Goal: Task Accomplishment & Management: Complete application form

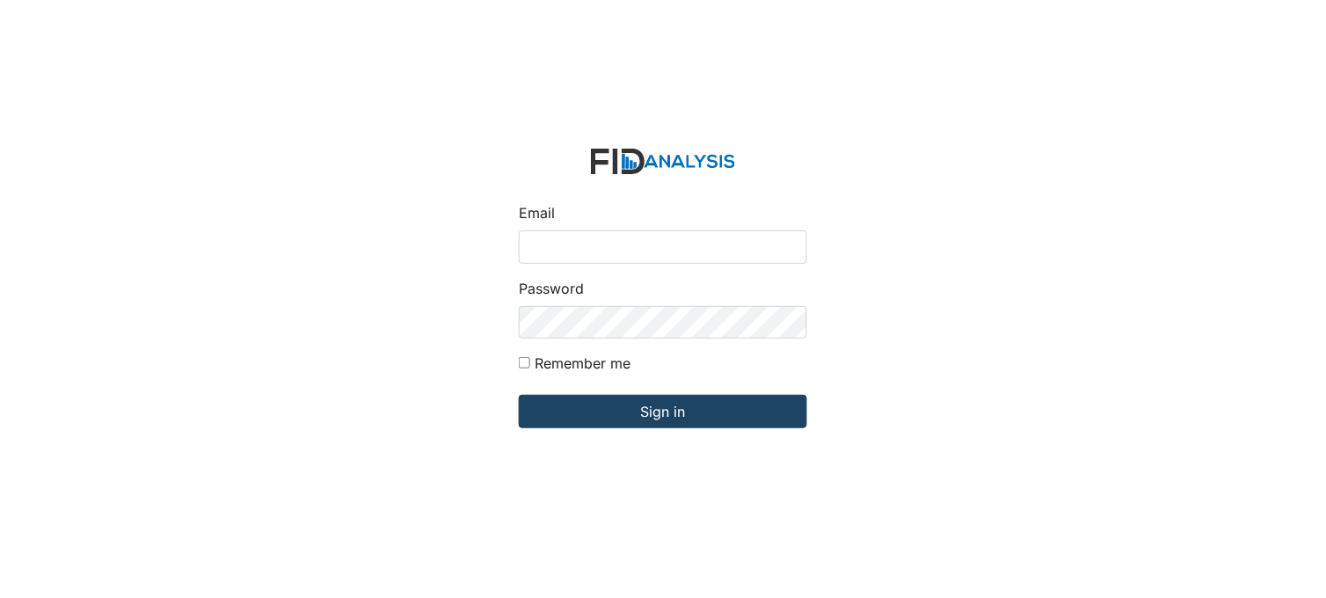
type input "[PERSON_NAME][EMAIL_ADDRESS][DOMAIN_NAME]"
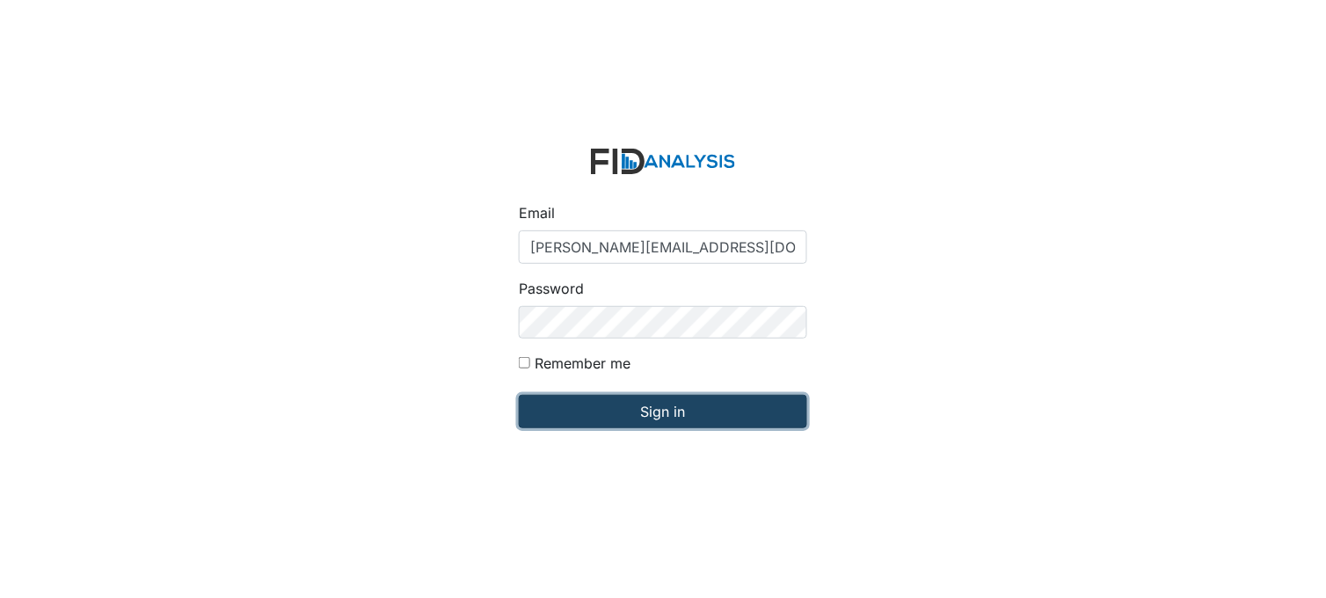
click at [657, 420] on input "Sign in" at bounding box center [663, 411] width 288 height 33
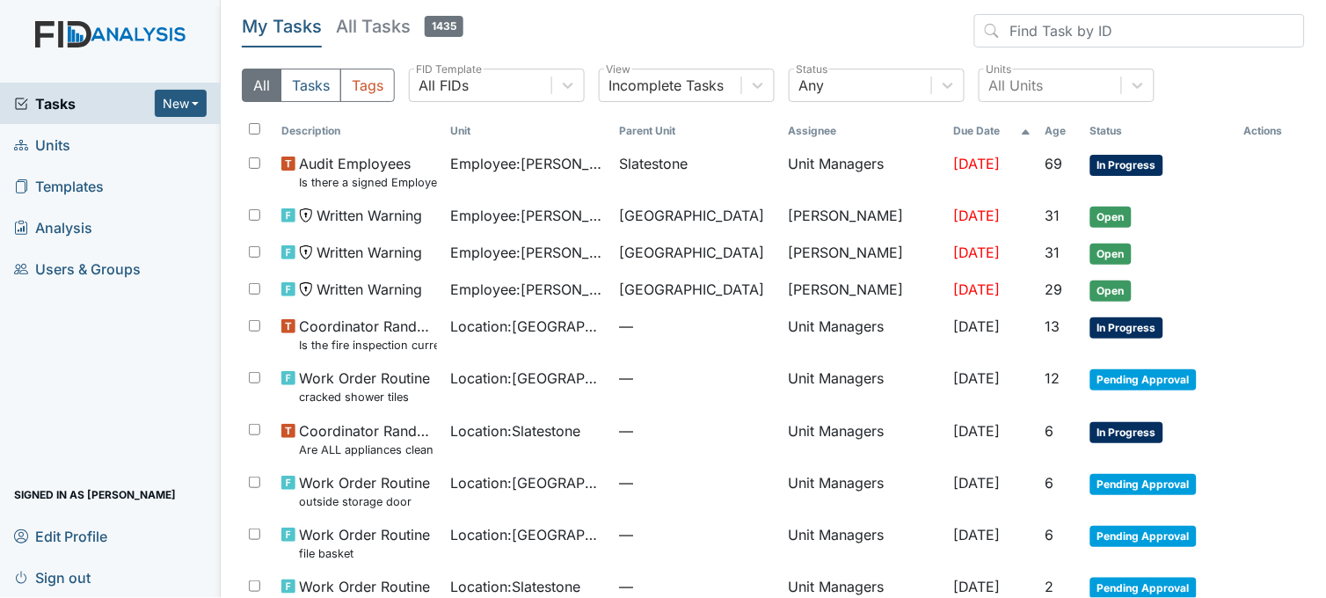
click at [121, 139] on link "Units" at bounding box center [110, 144] width 221 height 41
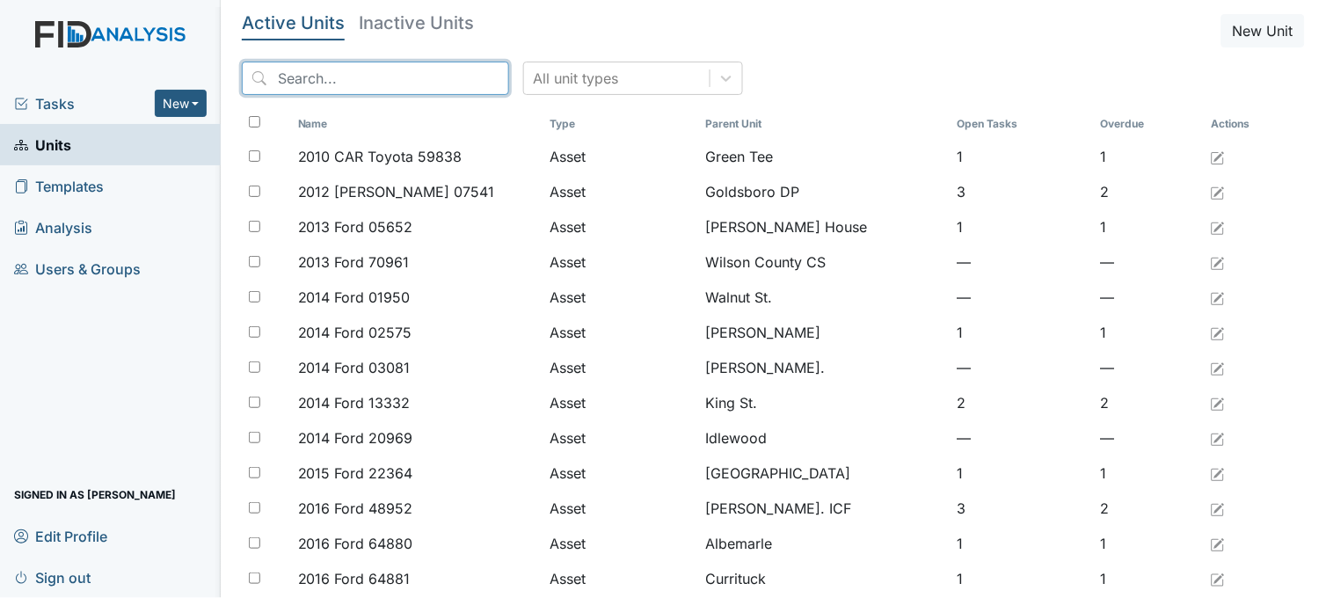
click at [358, 82] on input "search" at bounding box center [375, 78] width 267 height 33
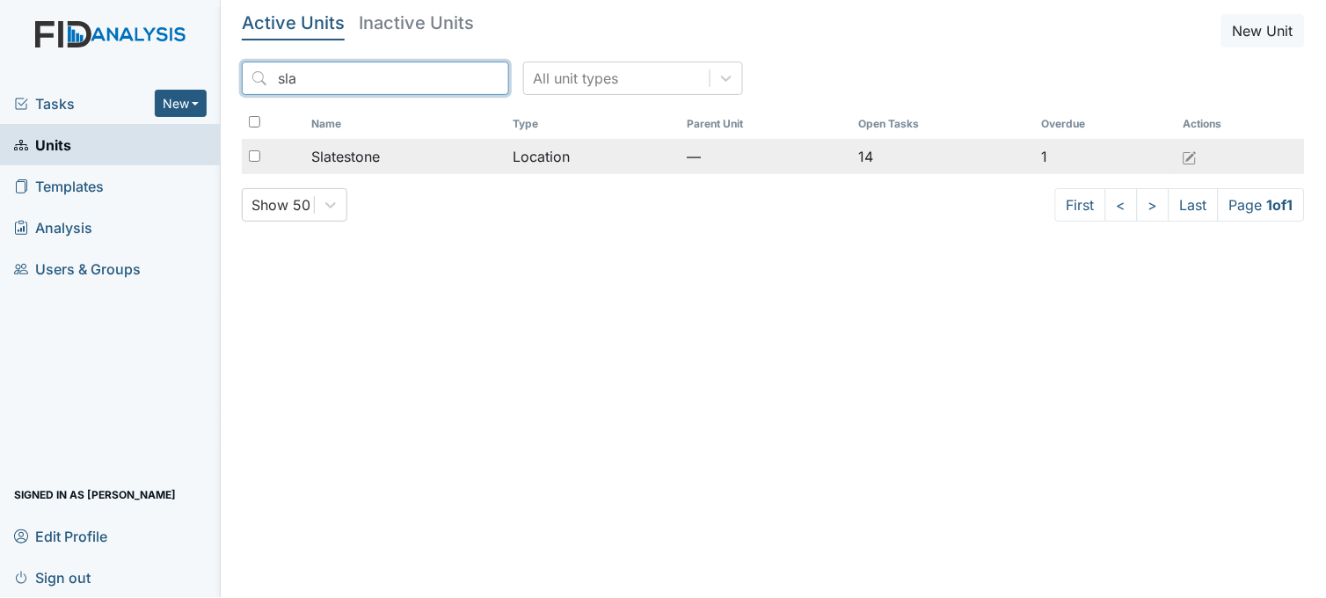
type input "sla"
click at [360, 148] on span "Slatestone" at bounding box center [345, 156] width 69 height 21
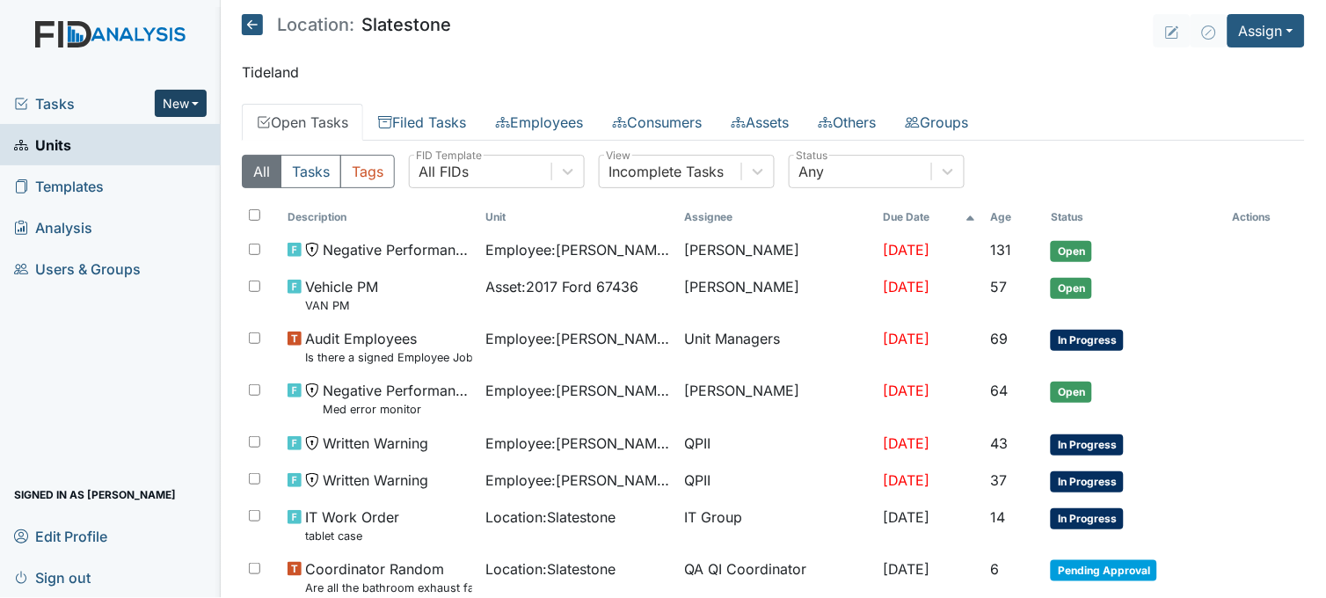
click at [198, 95] on button "New" at bounding box center [181, 103] width 53 height 27
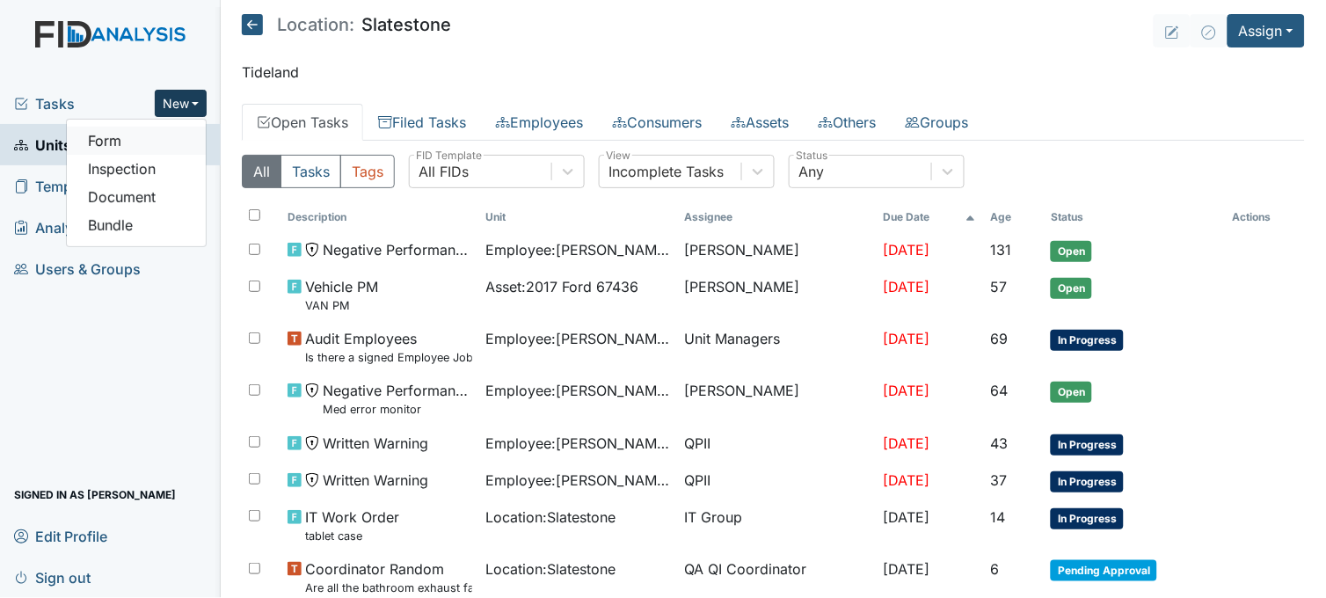
click at [171, 132] on link "Form" at bounding box center [136, 141] width 139 height 28
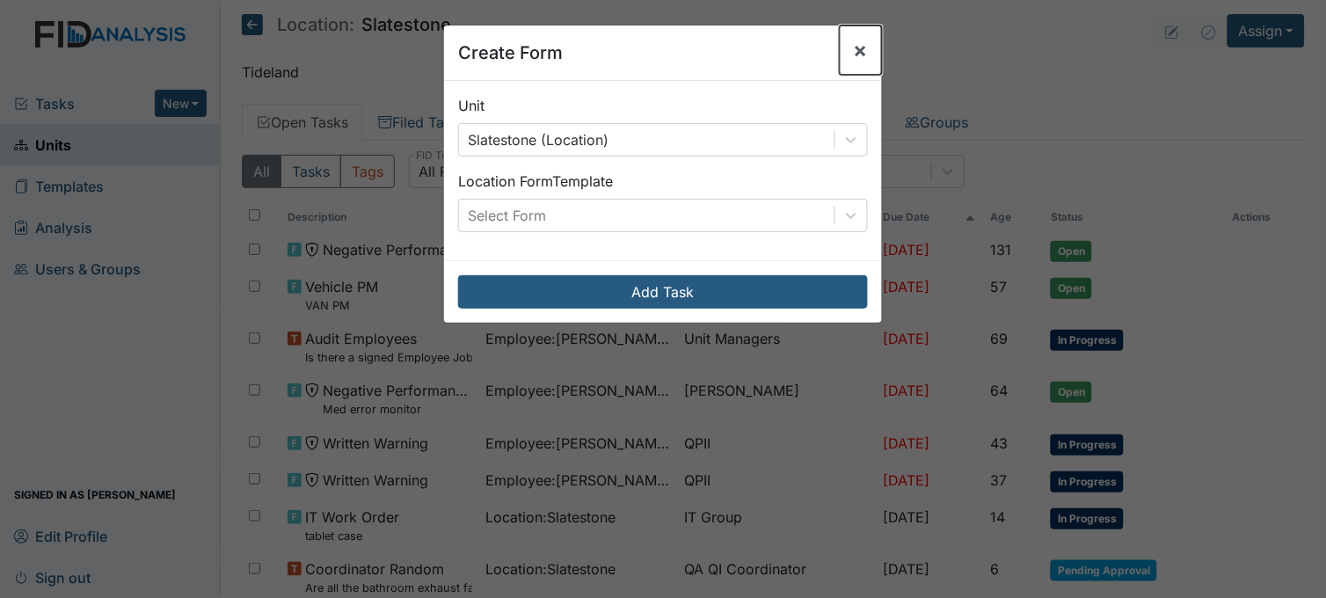
click at [854, 45] on span "×" at bounding box center [861, 49] width 14 height 25
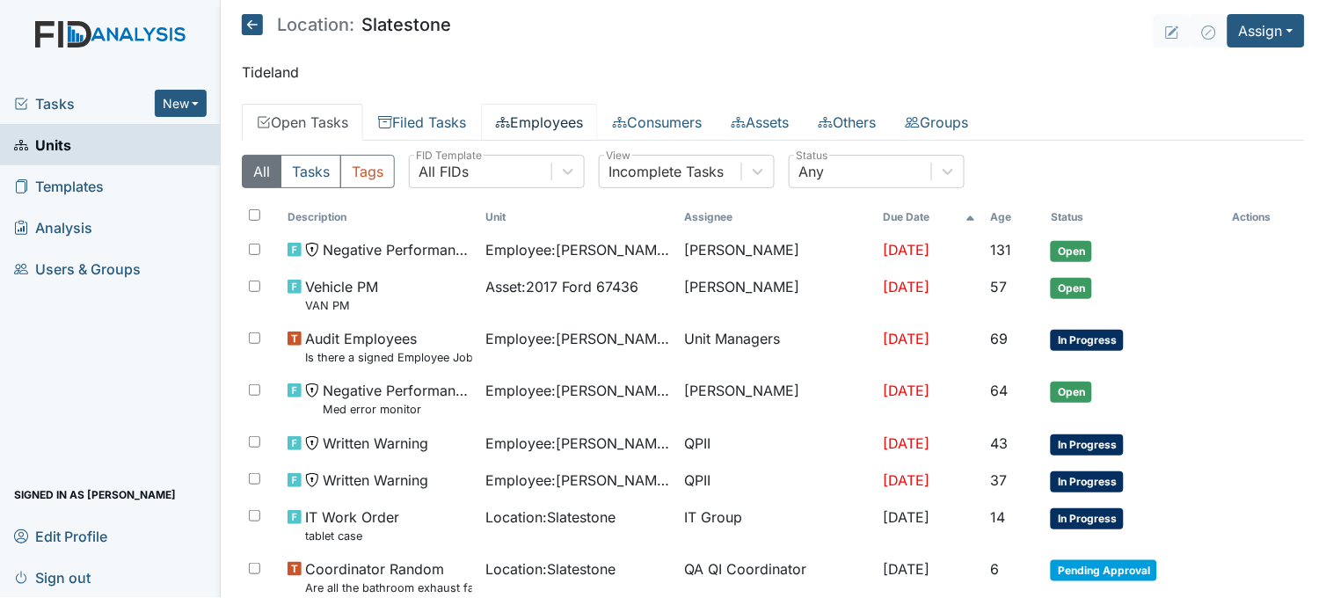
click at [578, 119] on link "Employees" at bounding box center [539, 122] width 117 height 37
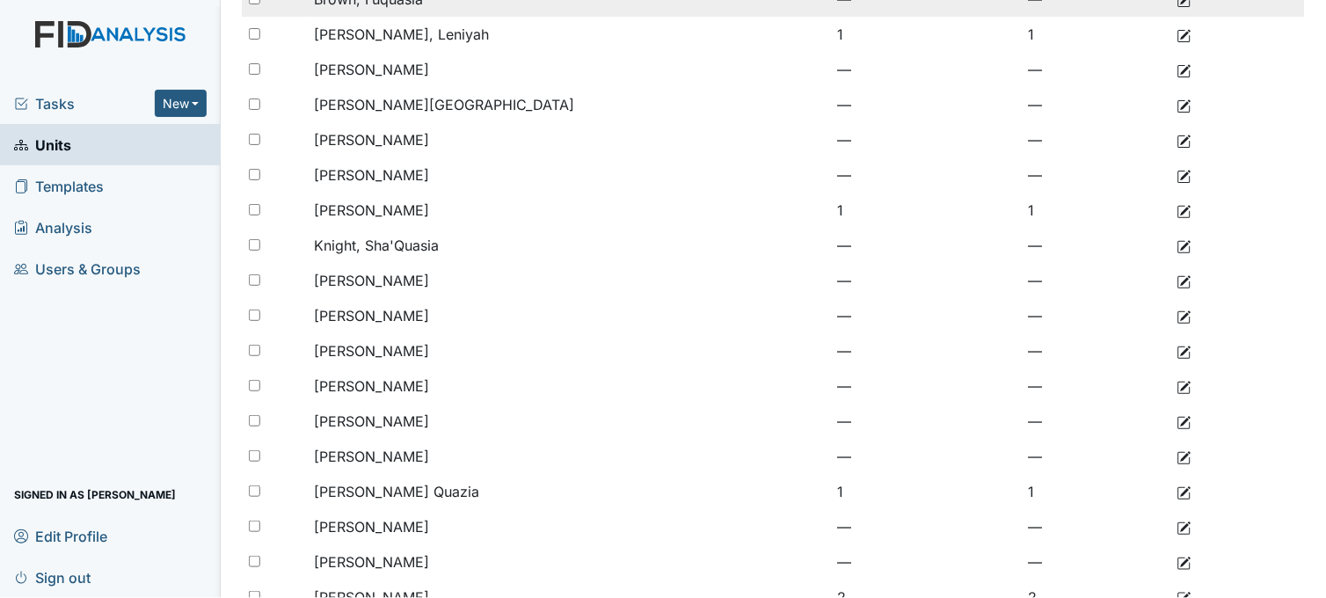
scroll to position [339, 0]
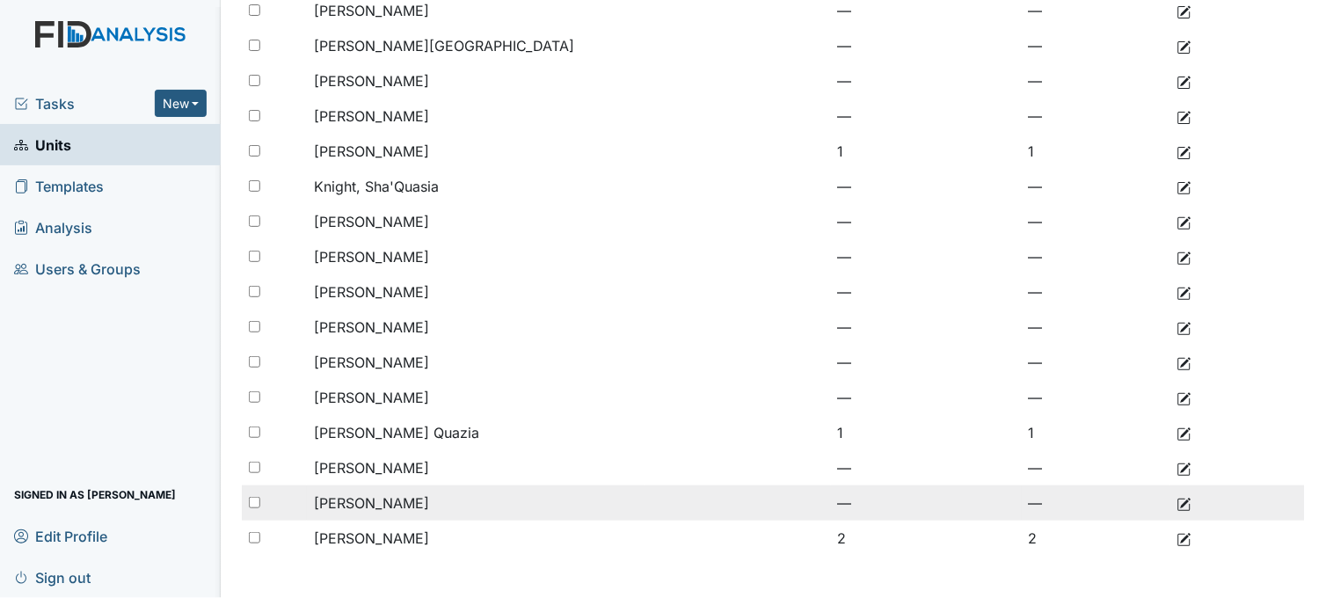
click at [634, 496] on td "[PERSON_NAME]" at bounding box center [475, 502] width 337 height 35
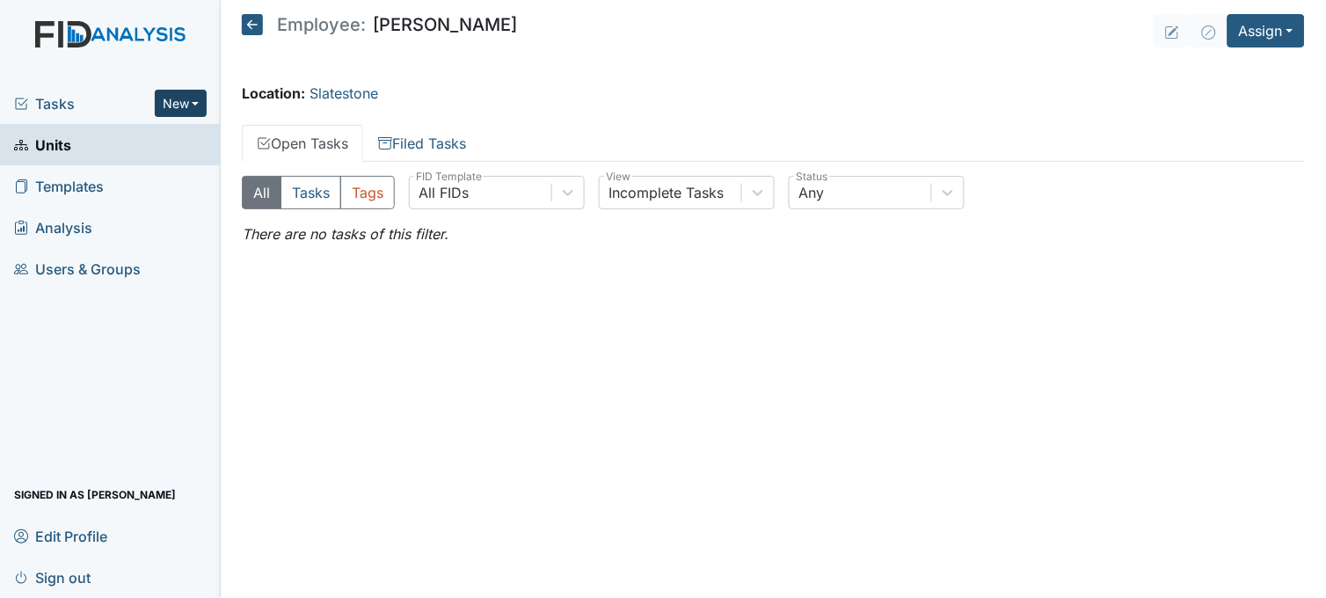
click at [195, 107] on button "New" at bounding box center [181, 103] width 53 height 27
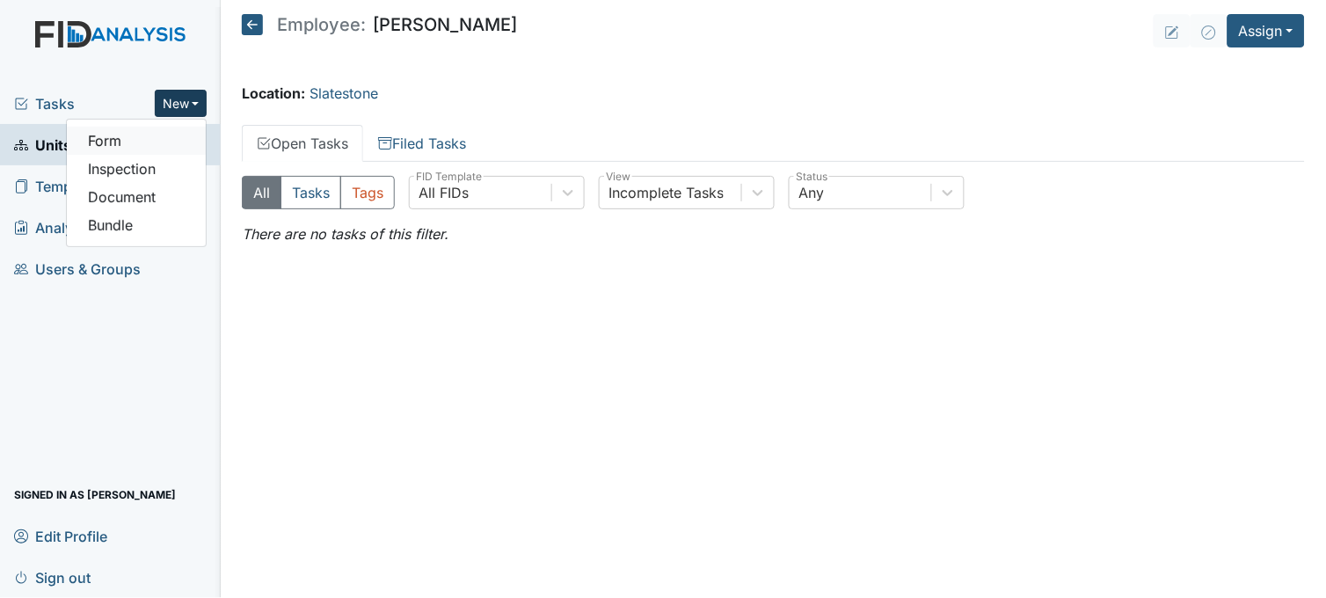
click at [168, 136] on link "Form" at bounding box center [136, 141] width 139 height 28
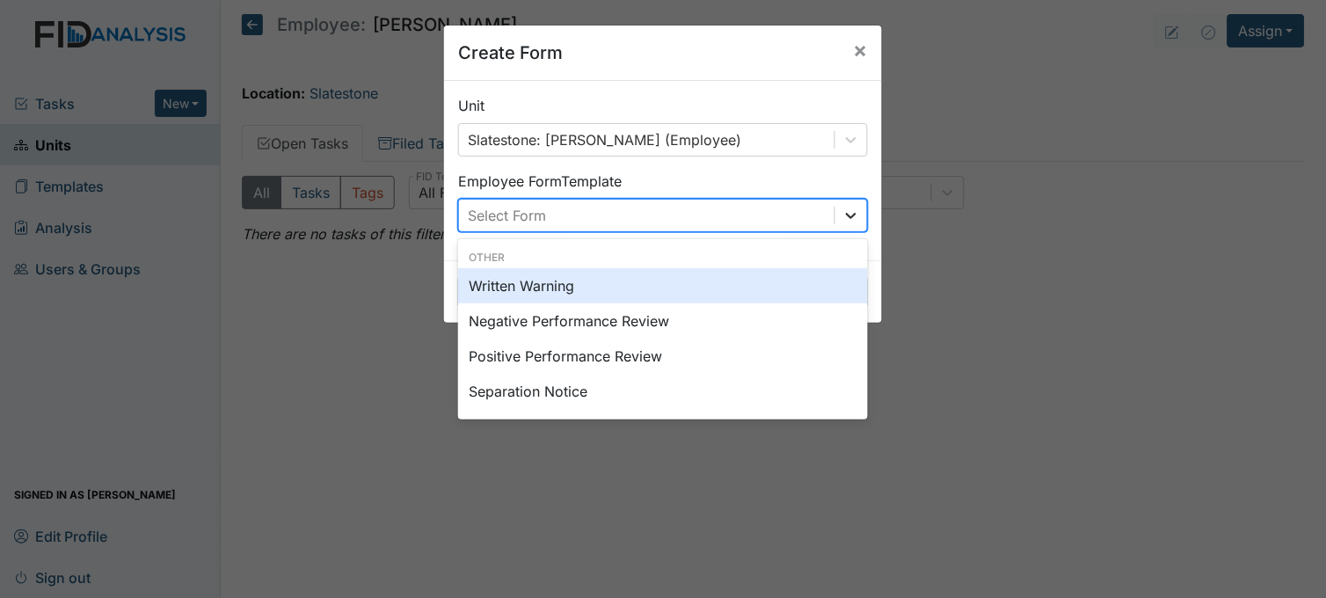
click at [847, 207] on icon at bounding box center [851, 216] width 18 height 18
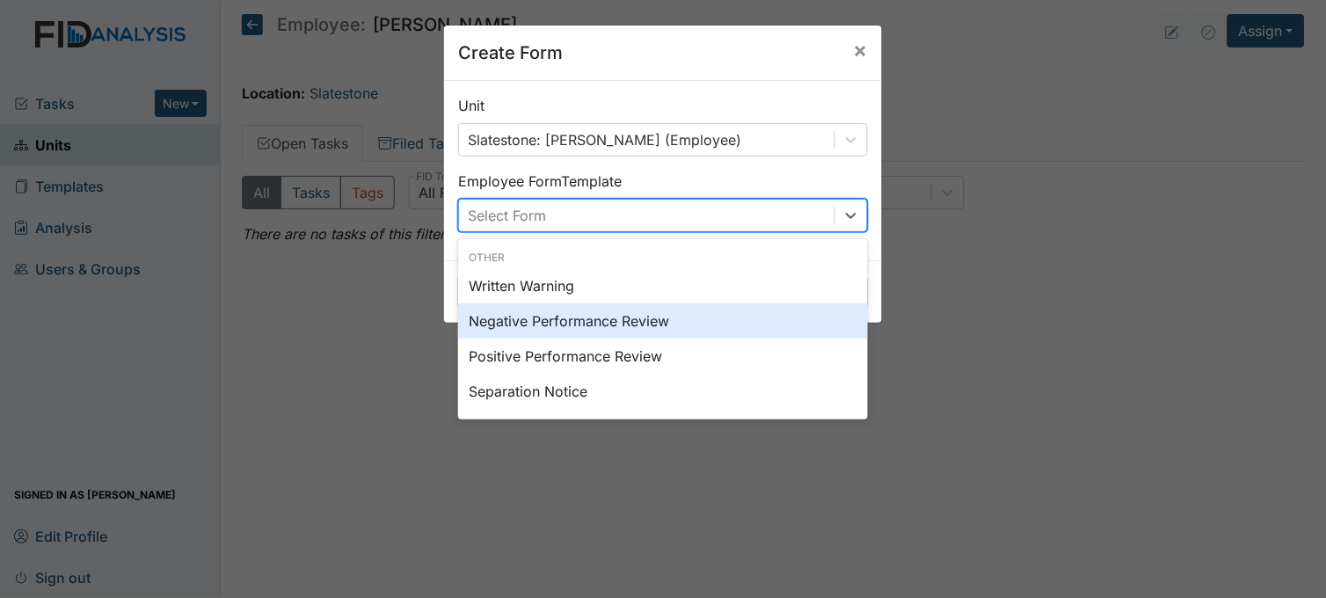
click at [646, 319] on div "Negative Performance Review" at bounding box center [663, 320] width 410 height 35
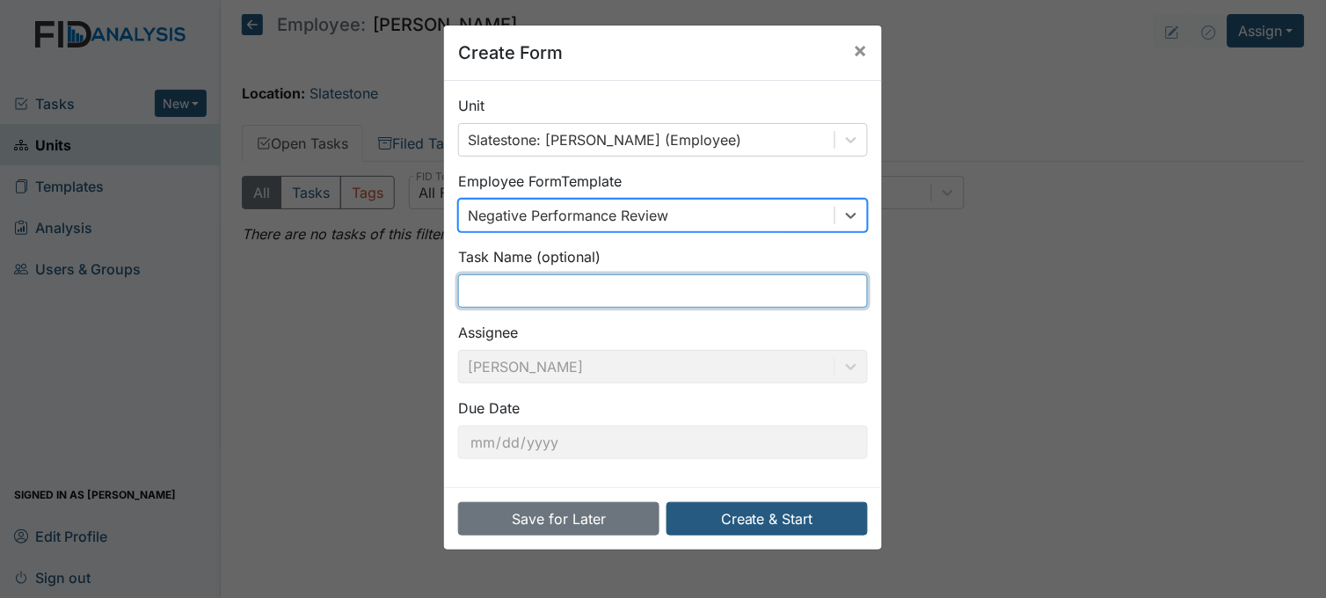
click at [629, 292] on input "text" at bounding box center [663, 290] width 410 height 33
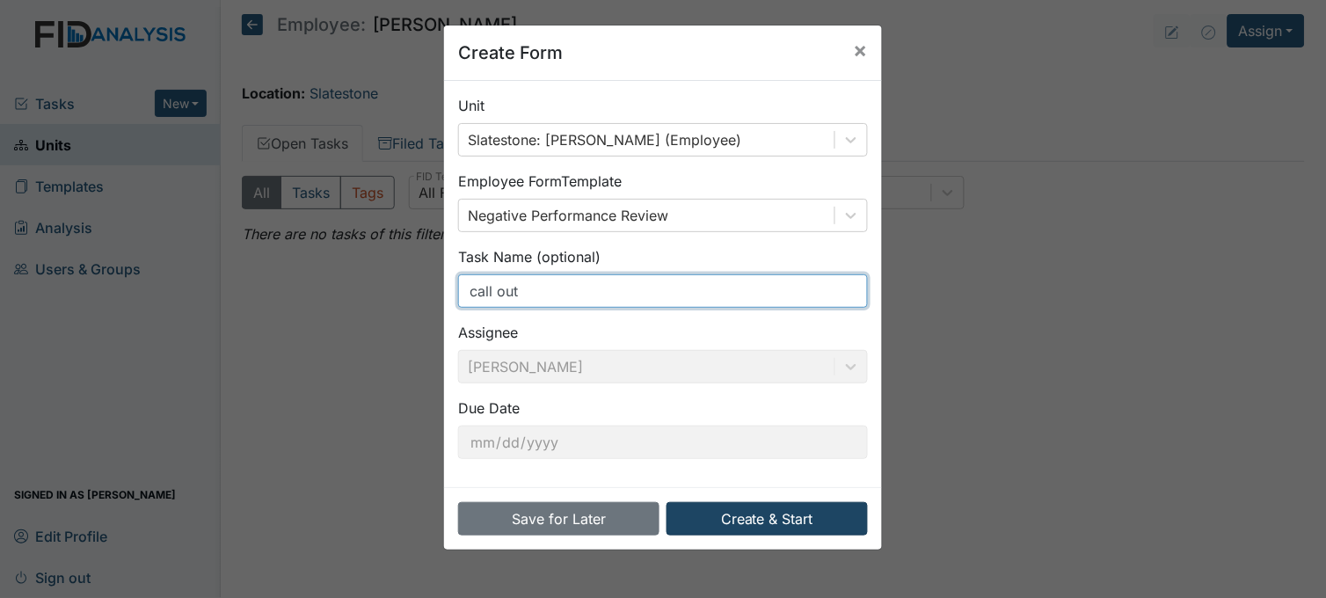
type input "call out"
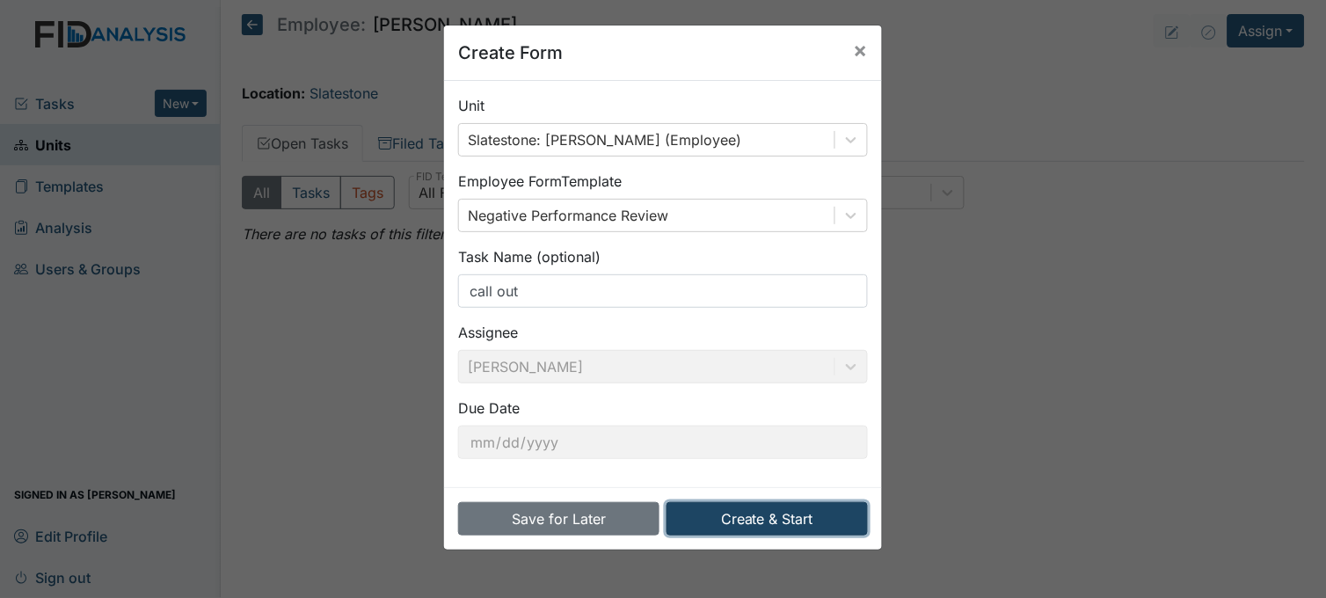
click at [766, 508] on button "Create & Start" at bounding box center [766, 518] width 201 height 33
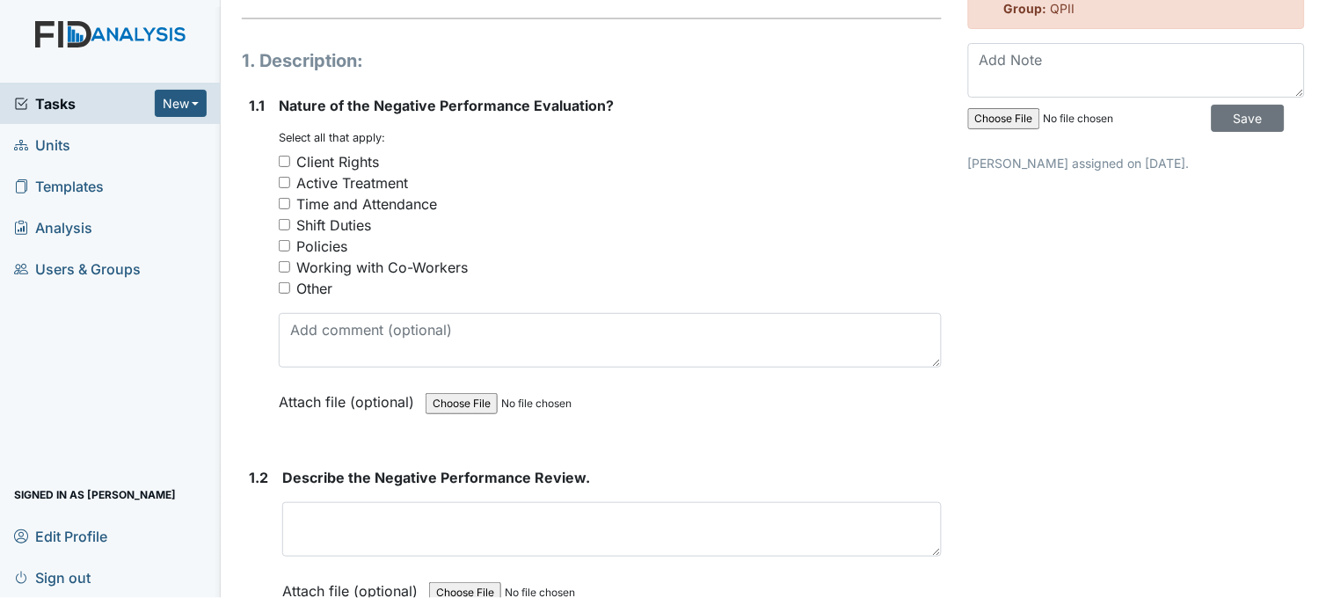
scroll to position [195, 0]
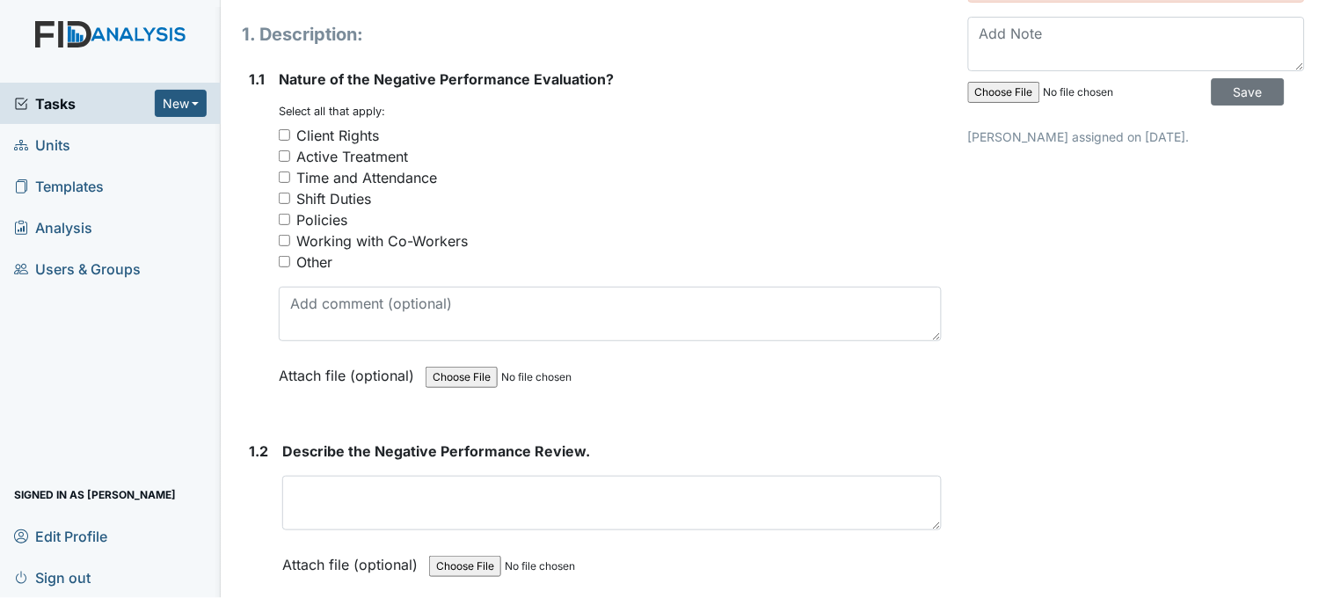
click at [285, 173] on input "Time and Attendance" at bounding box center [284, 176] width 11 height 11
checkbox input "true"
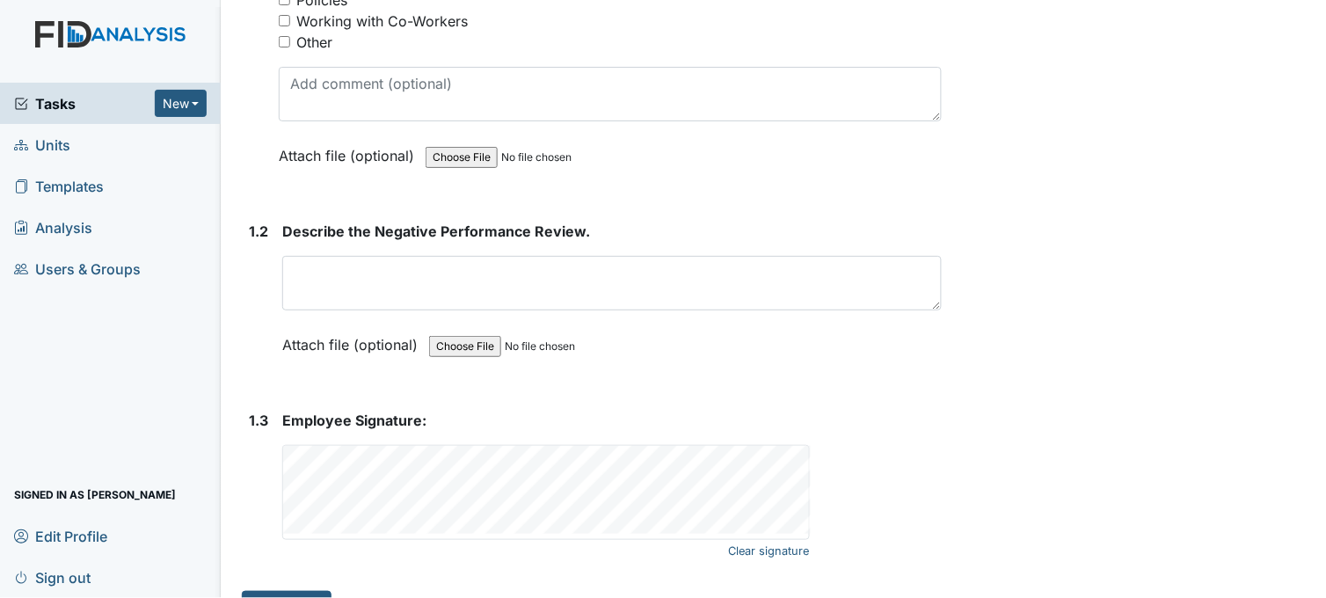
scroll to position [454, 0]
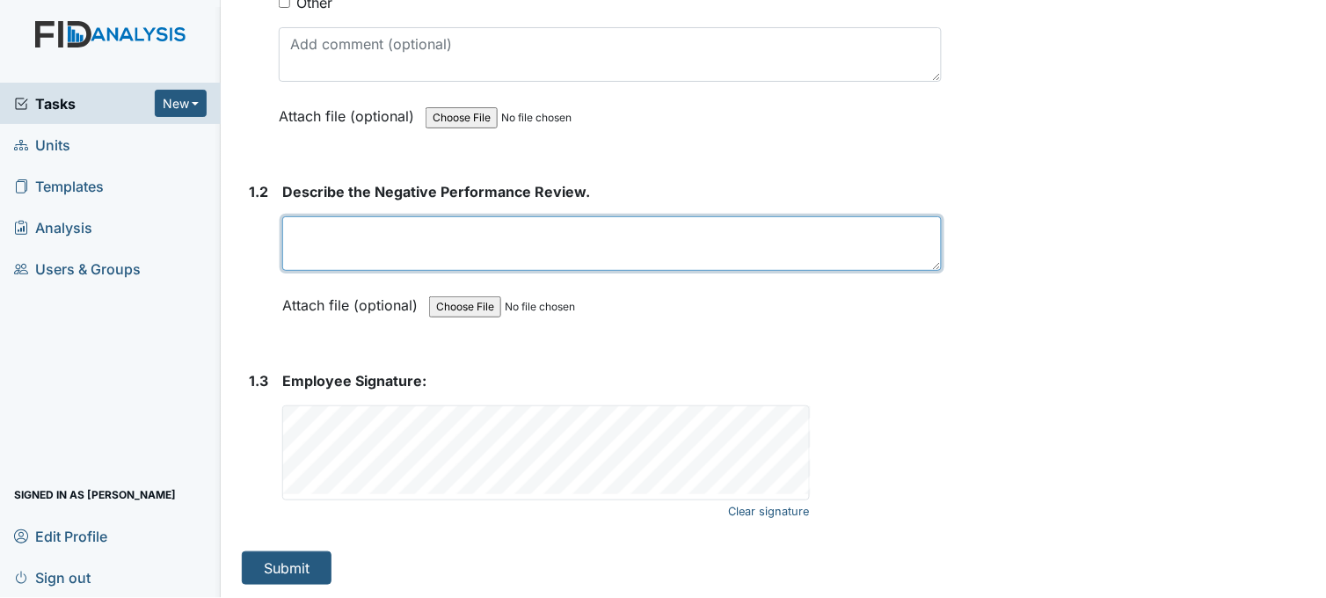
click at [417, 236] on textarea at bounding box center [611, 243] width 659 height 55
type textarea "called out due to working over on job."
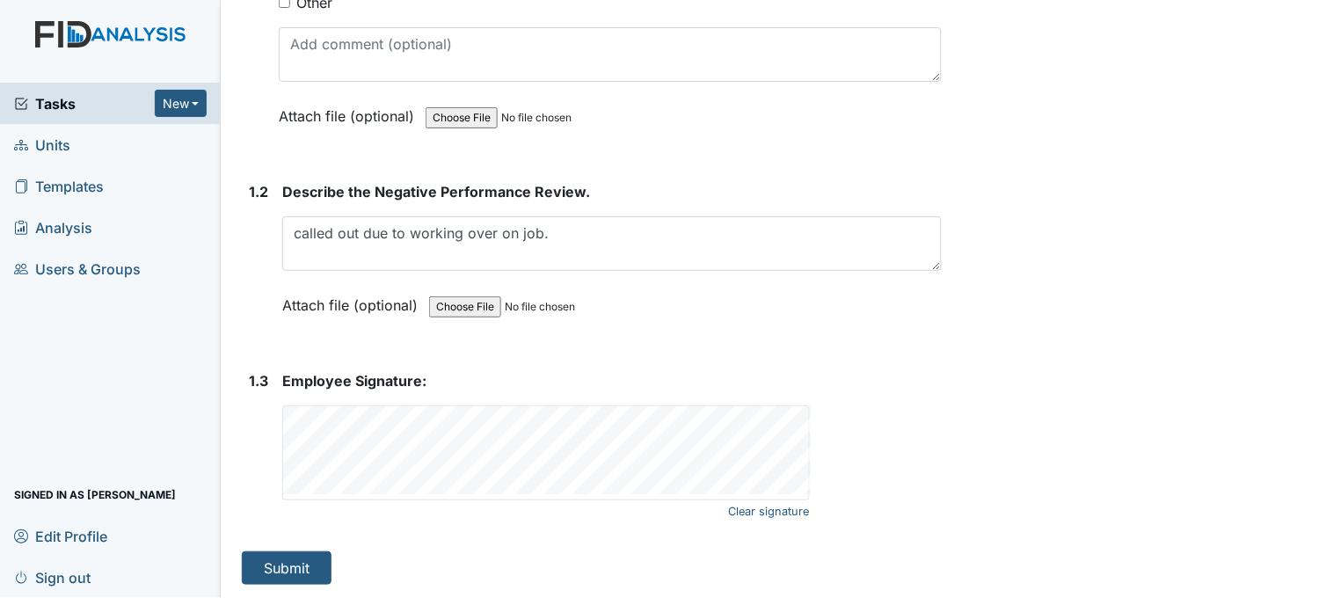
click at [578, 380] on strong "Employee Signature:" at bounding box center [611, 380] width 659 height 21
click at [306, 569] on button "Submit" at bounding box center [287, 567] width 90 height 33
